Goal: Download file/media

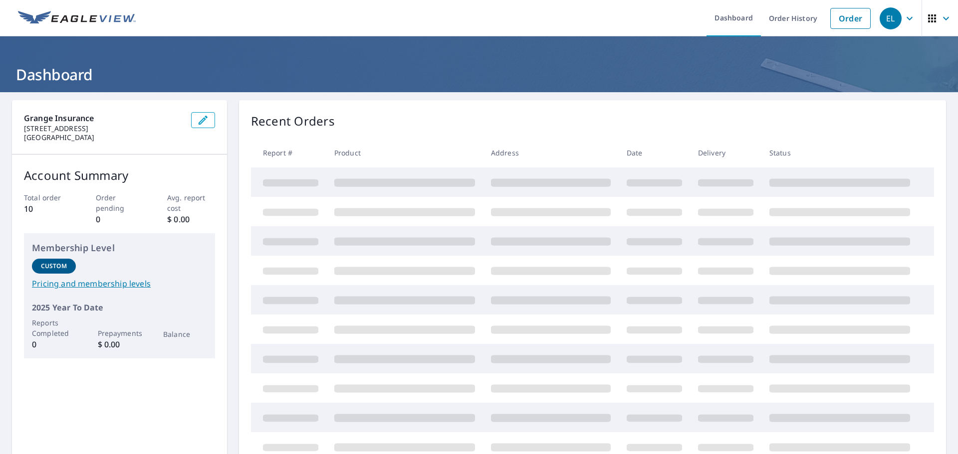
click at [118, 392] on div "Grange Insurance [STREET_ADDRESS] Account Summary Total order 10 Order pending …" at bounding box center [119, 287] width 215 height 374
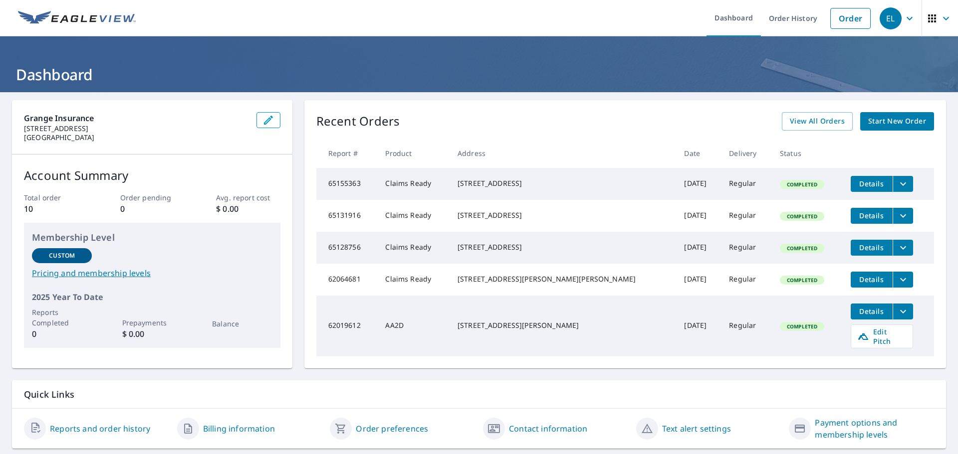
click at [897, 186] on icon "filesDropdownBtn-65155363" at bounding box center [903, 184] width 12 height 12
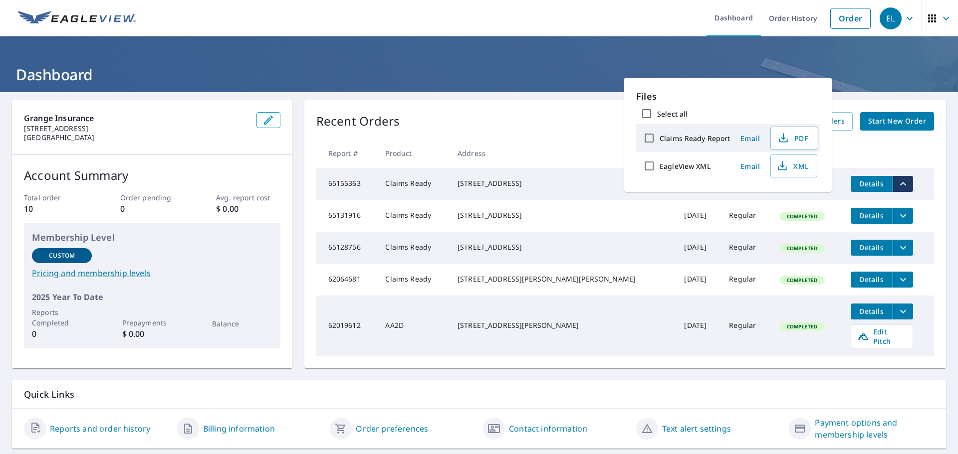
click at [434, 23] on ul "Dashboard Order History Order" at bounding box center [509, 18] width 734 height 36
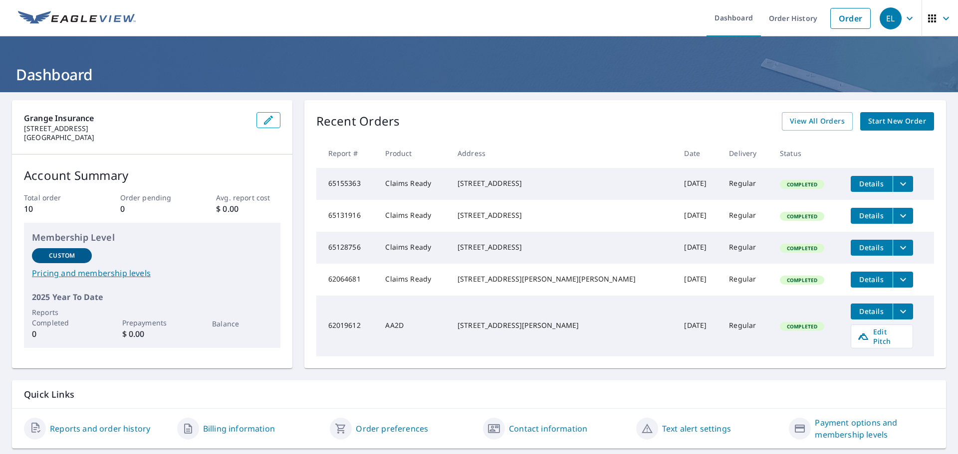
click at [897, 188] on icon "filesDropdownBtn-65155363" at bounding box center [903, 184] width 12 height 12
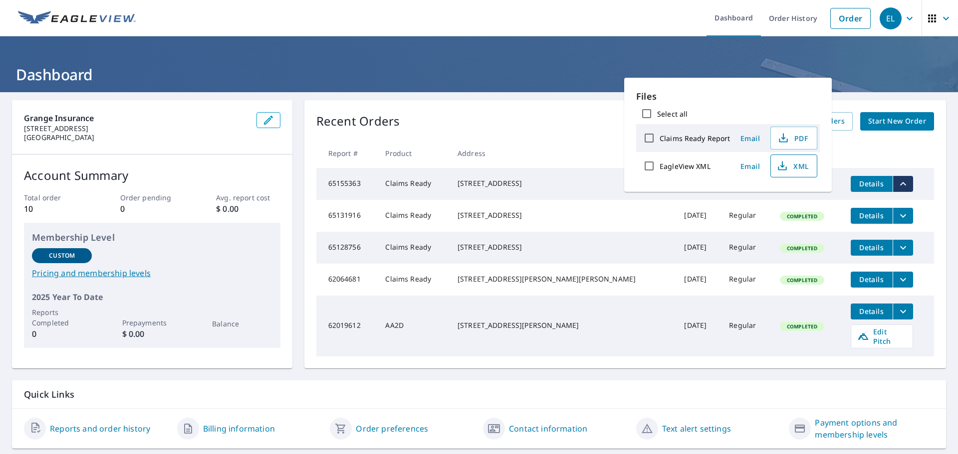
click at [798, 165] on span "XML" at bounding box center [793, 166] width 32 height 12
click at [516, 110] on div "Recent Orders View All Orders Start New Order Report # Product Address Date Del…" at bounding box center [625, 234] width 642 height 268
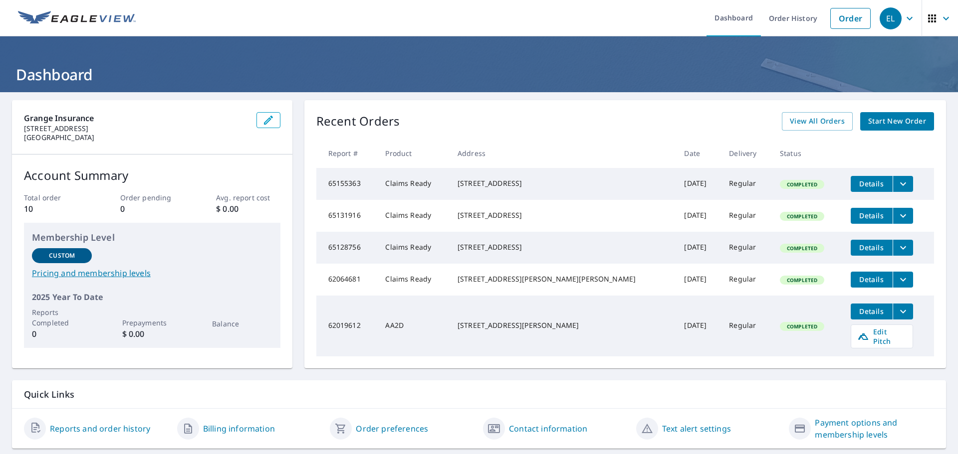
click at [897, 185] on icon "filesDropdownBtn-65155363" at bounding box center [903, 184] width 12 height 12
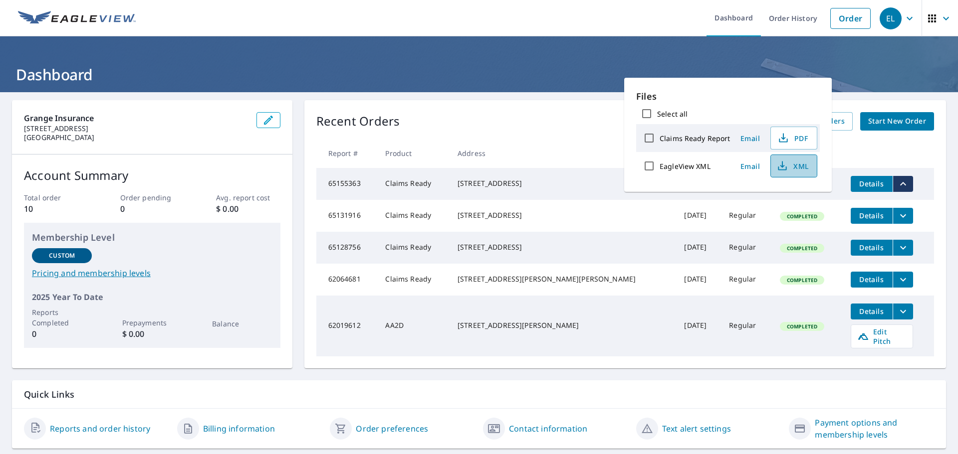
click at [790, 165] on span "XML" at bounding box center [793, 166] width 32 height 12
click at [477, 96] on div "Grange Insurance [STREET_ADDRESS] Account Summary Total order 10 Order pending …" at bounding box center [479, 274] width 958 height 365
